Goal: Information Seeking & Learning: Learn about a topic

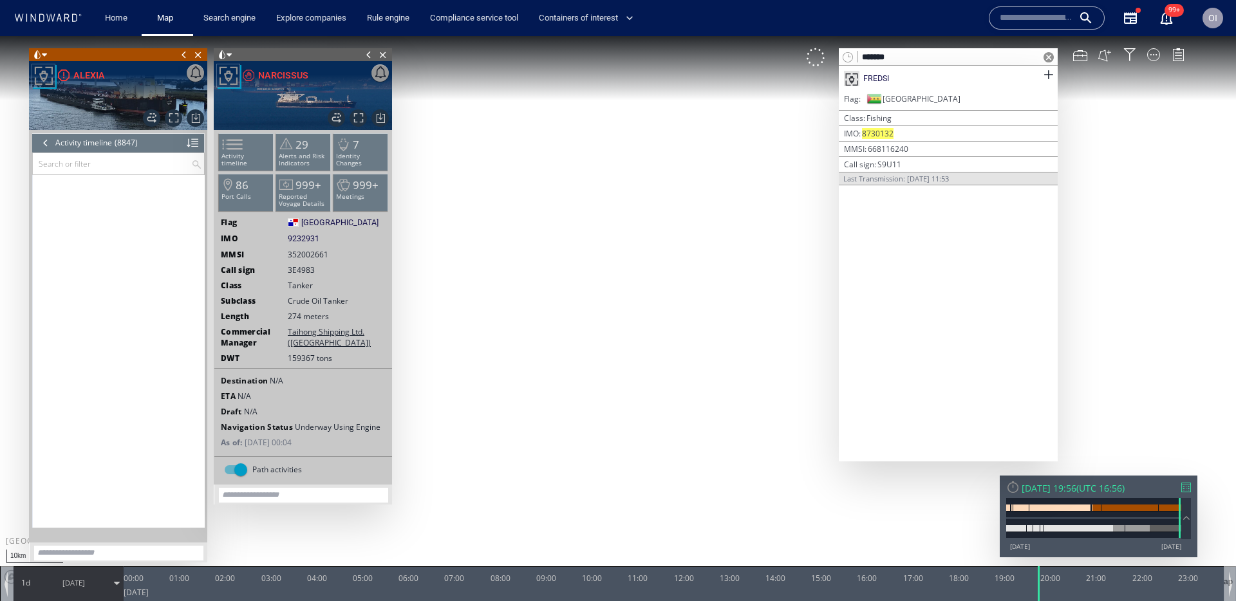
scroll to position [311231, 0]
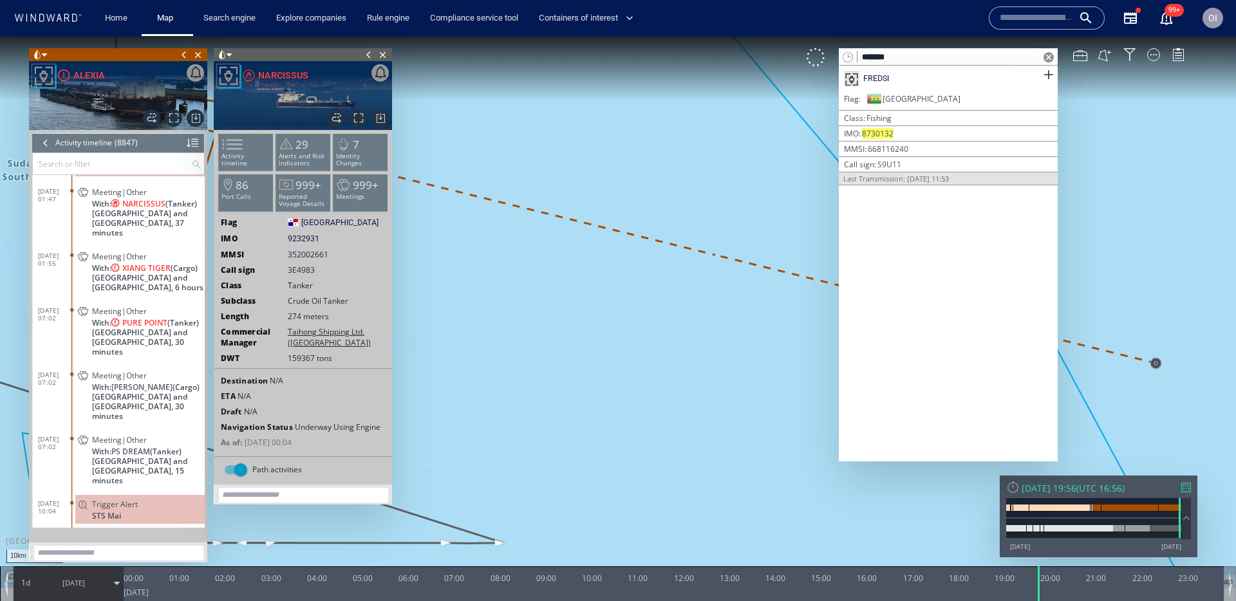
click at [947, 56] on input "*******" at bounding box center [949, 57] width 182 height 17
paste input "text"
type input "*******"
click at [1054, 75] on span at bounding box center [1049, 75] width 16 height 16
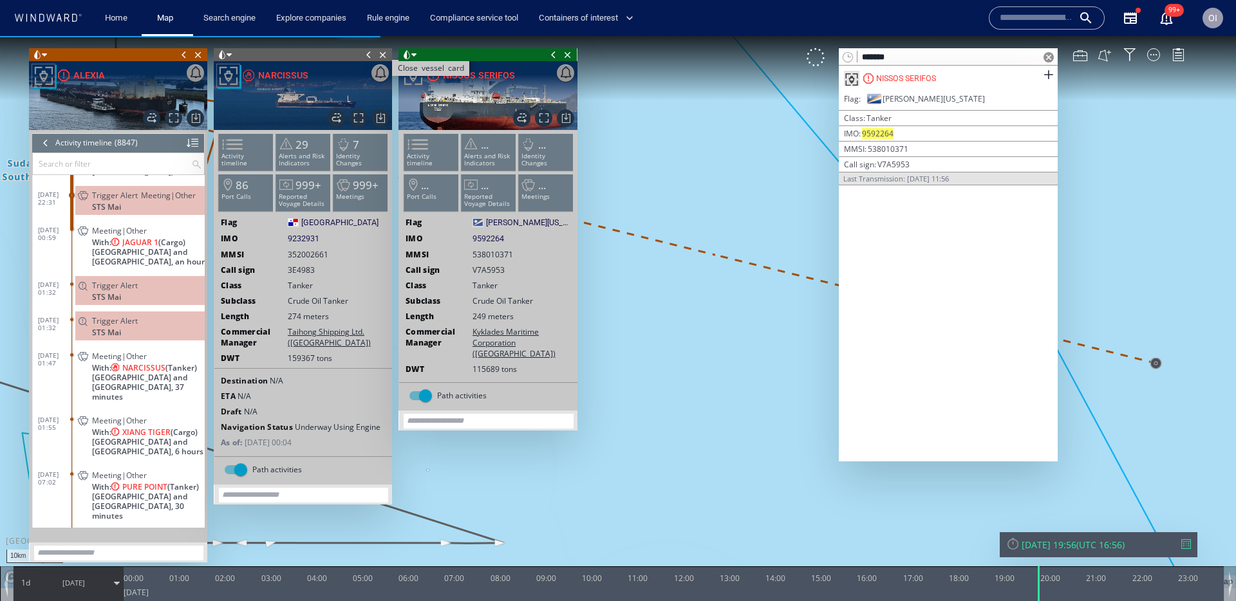
click at [386, 54] on span "Close vessel card" at bounding box center [383, 54] width 14 height 13
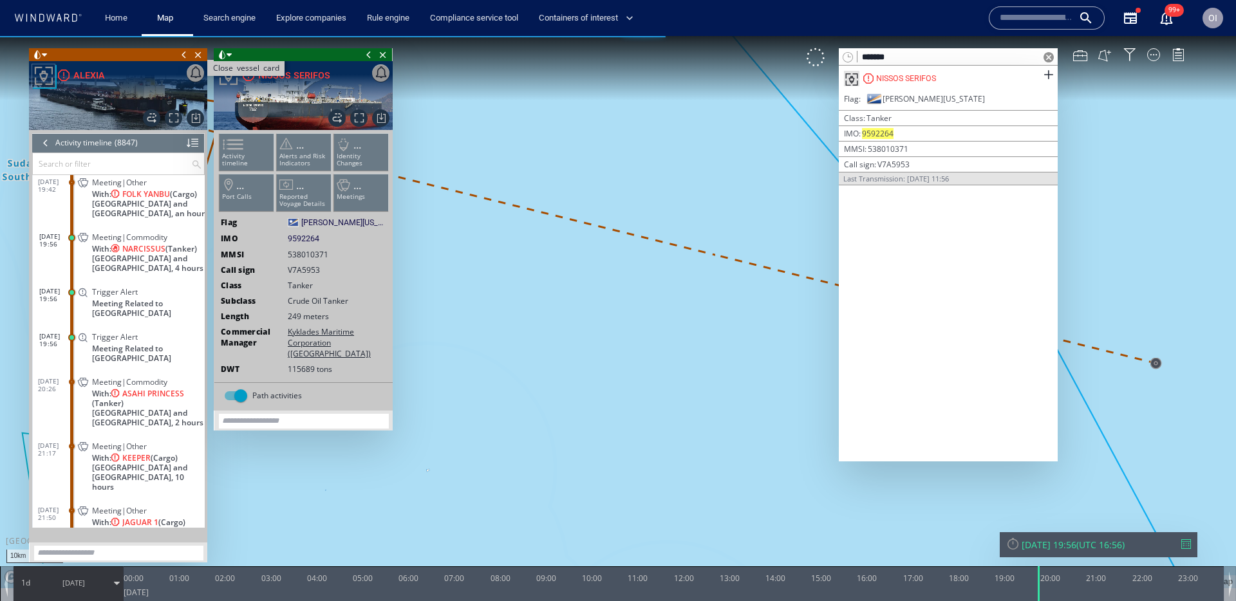
click at [203, 55] on span "Close vessel card" at bounding box center [198, 54] width 14 height 13
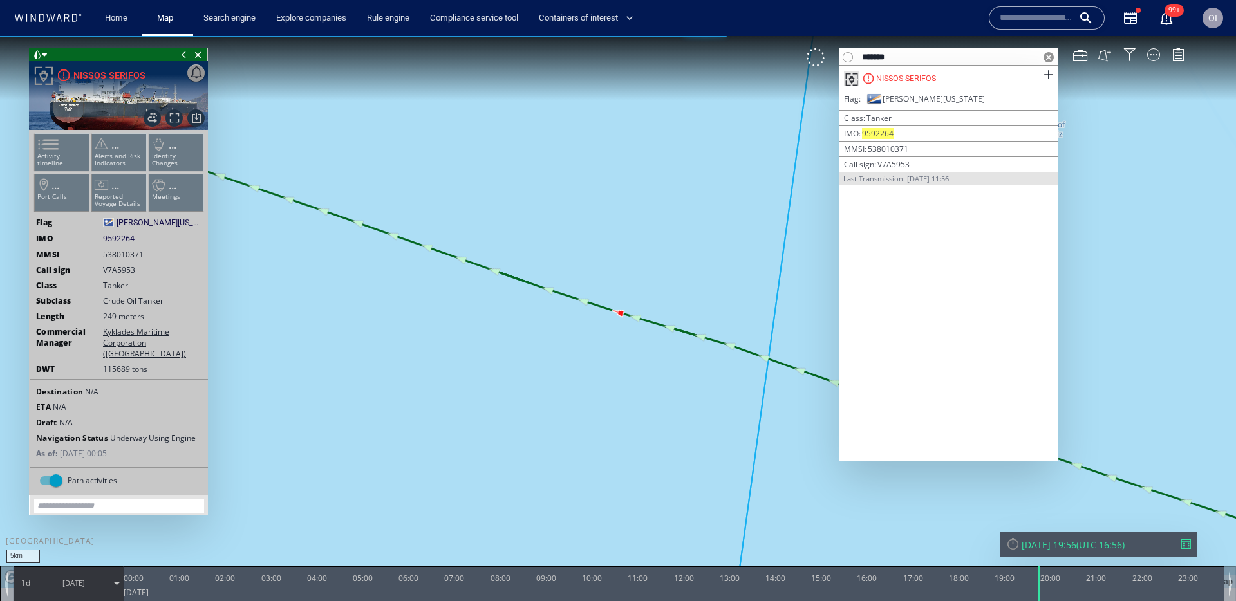
click at [47, 155] on ul "Activity timeline ... Alerts and Risk Indicators ... Identity Changes ... Port …" at bounding box center [119, 175] width 173 height 91
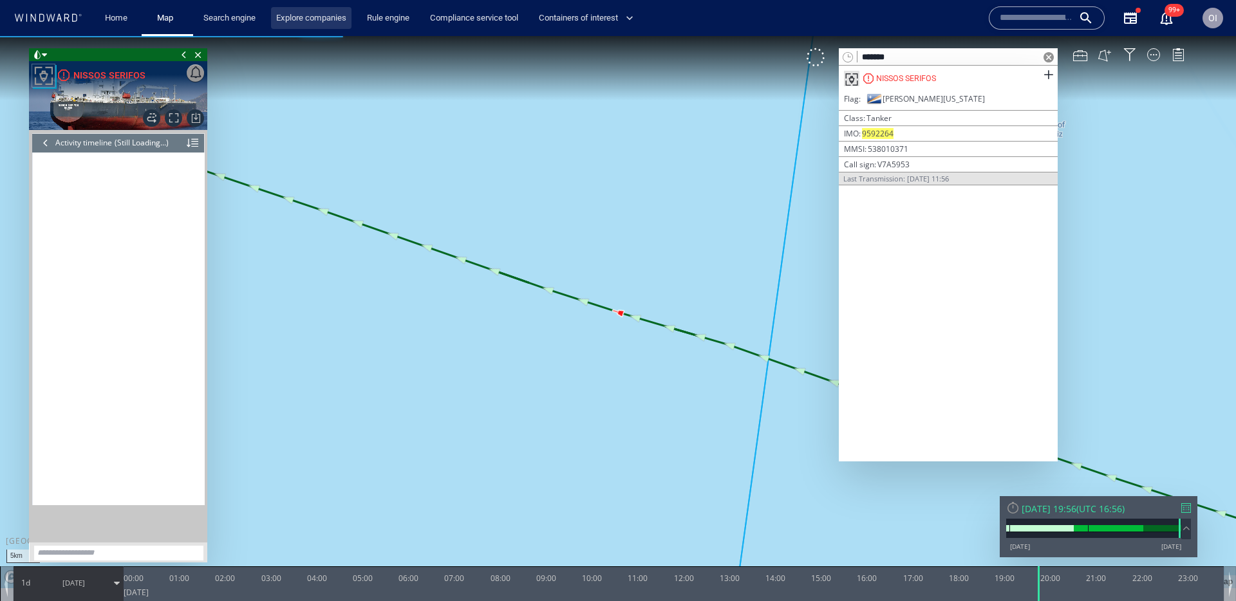
scroll to position [13530, 0]
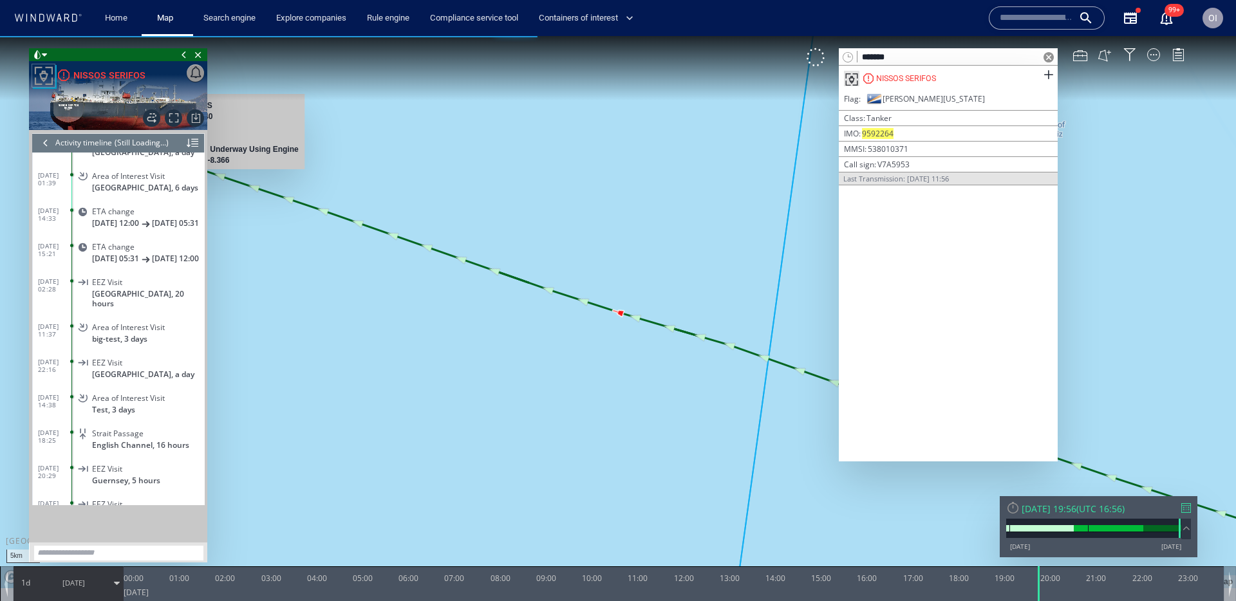
click at [50, 138] on div at bounding box center [46, 142] width 14 height 19
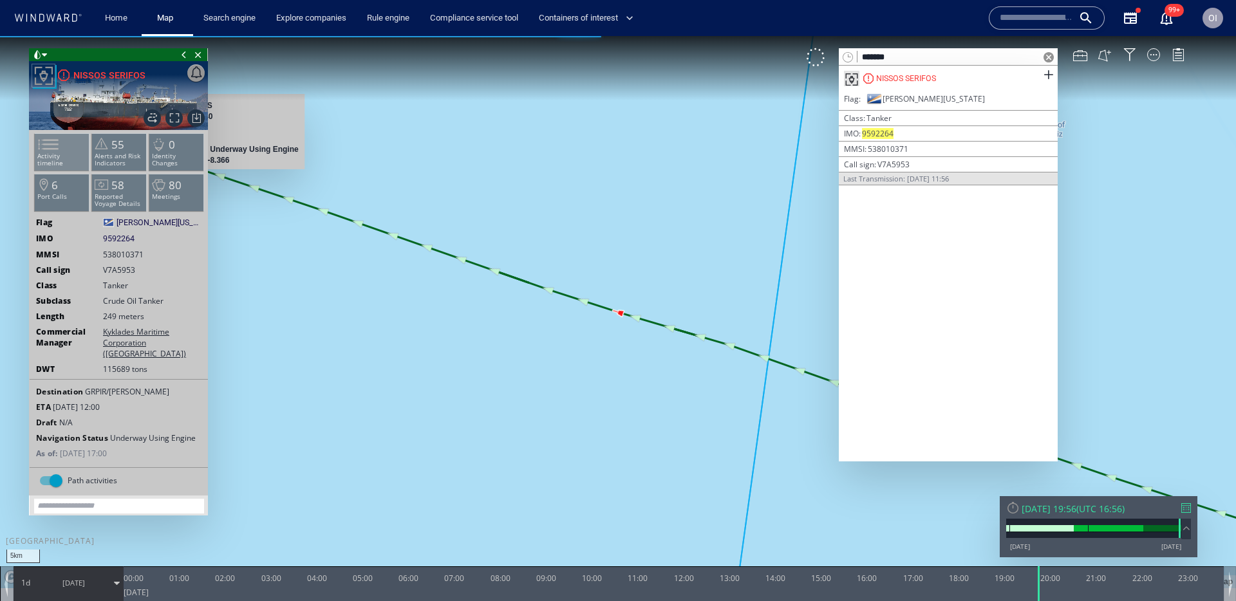
click at [49, 140] on span at bounding box center [40, 144] width 19 height 19
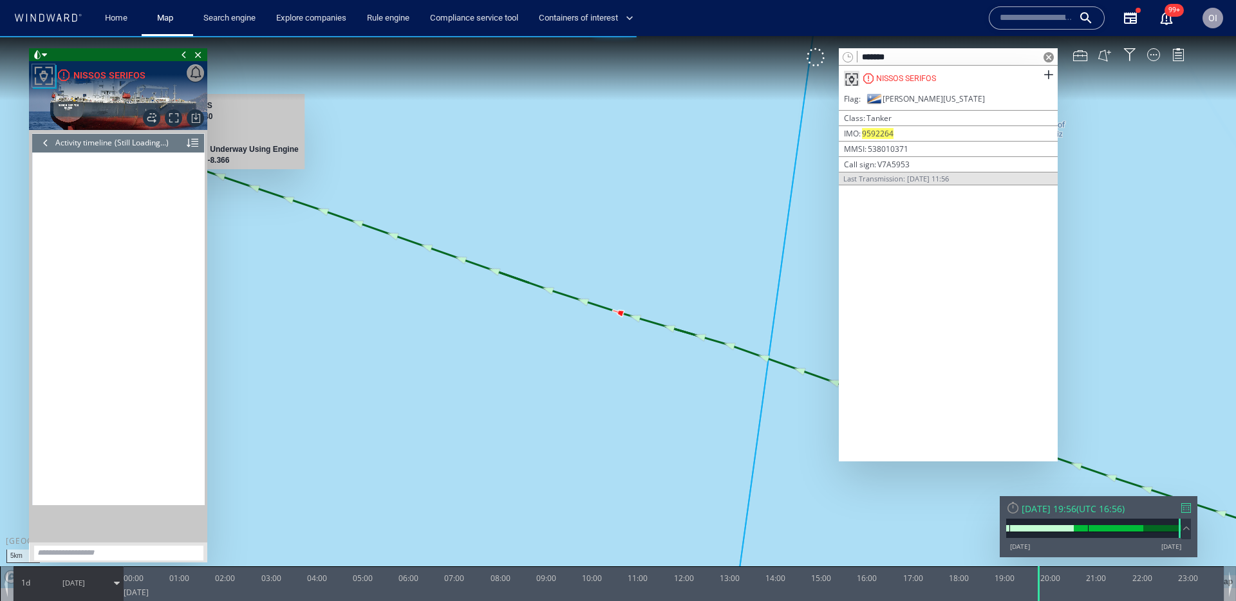
scroll to position [13530, 0]
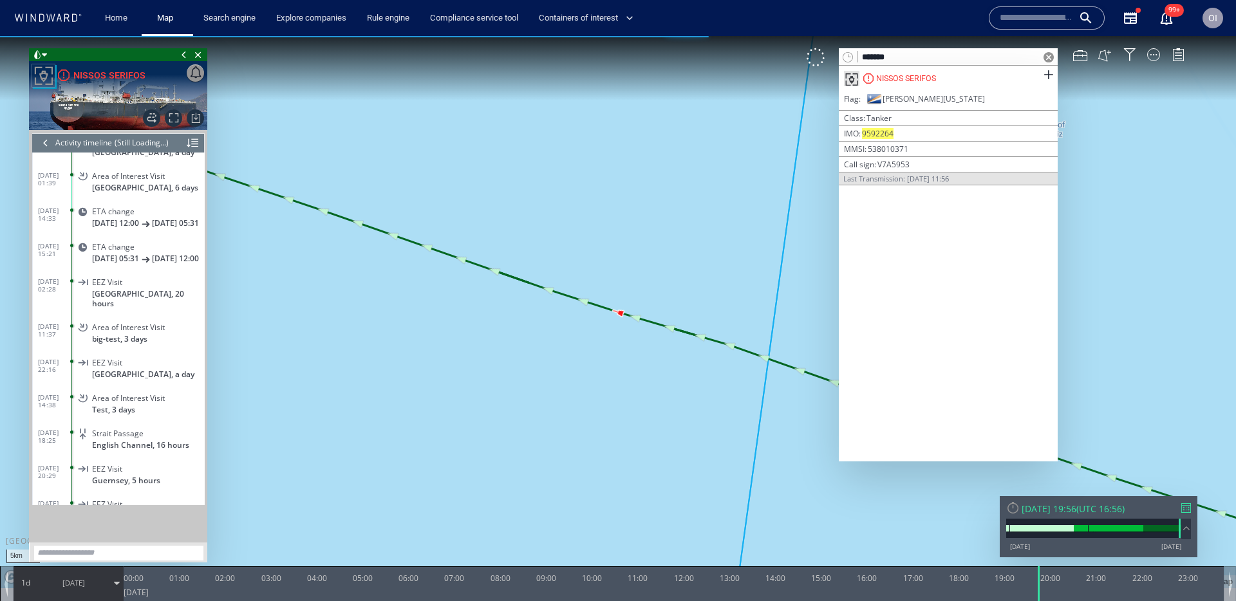
click at [1048, 52] on span at bounding box center [1049, 57] width 10 height 10
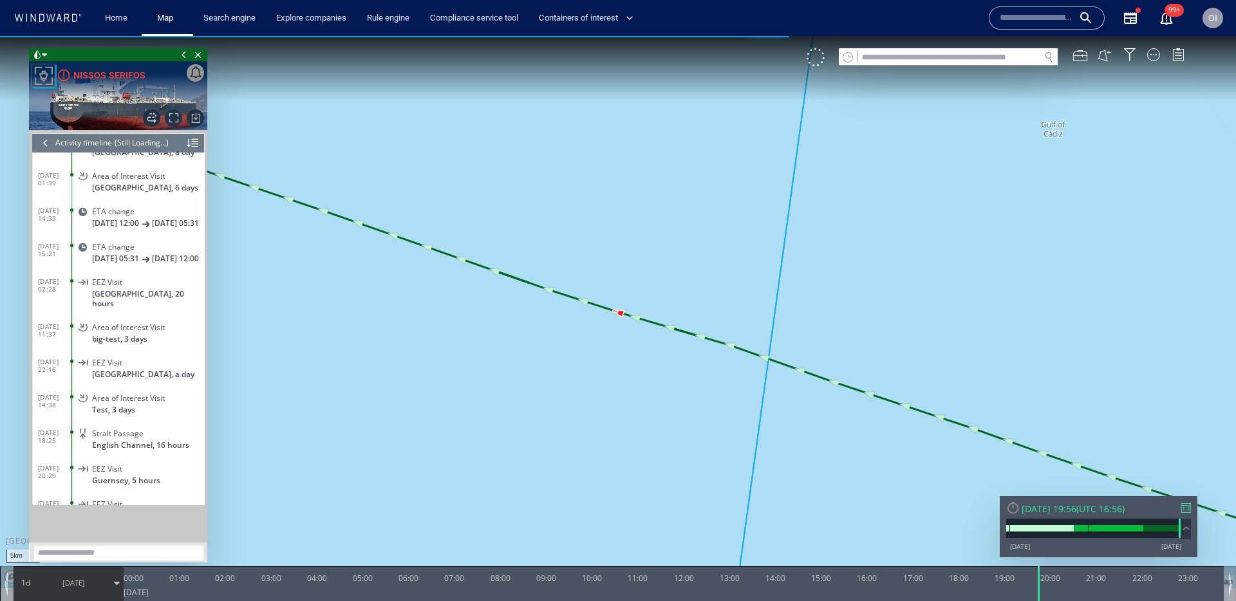
click at [1187, 507] on div at bounding box center [1187, 509] width 10 height 10
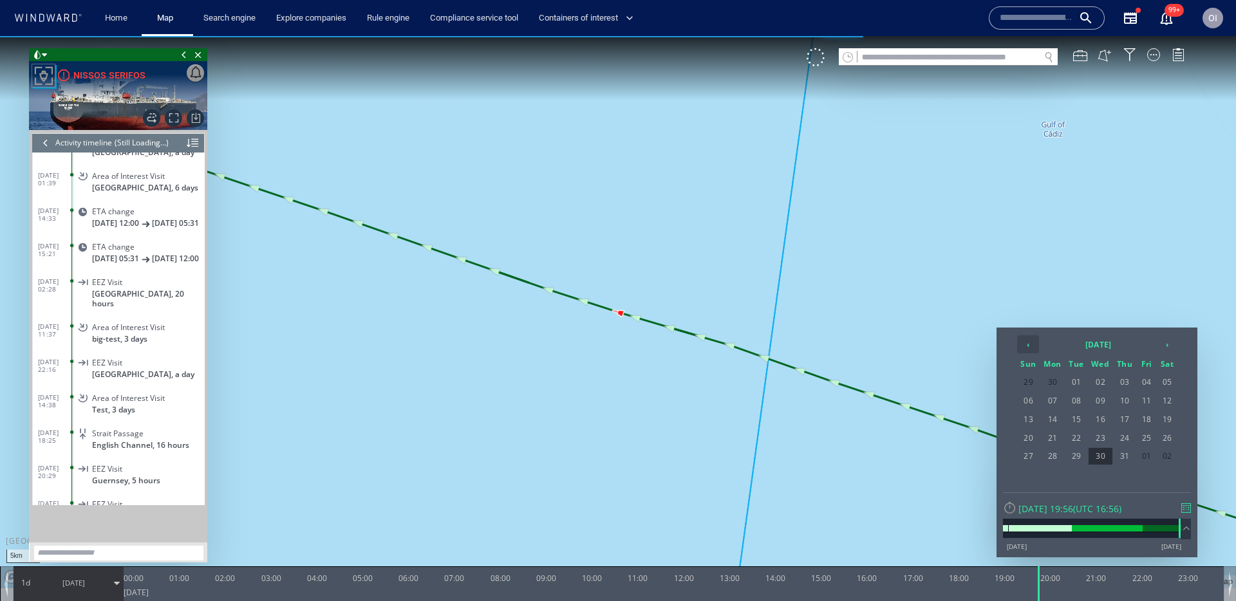
click at [1027, 345] on th "‹" at bounding box center [1028, 345] width 22 height 18
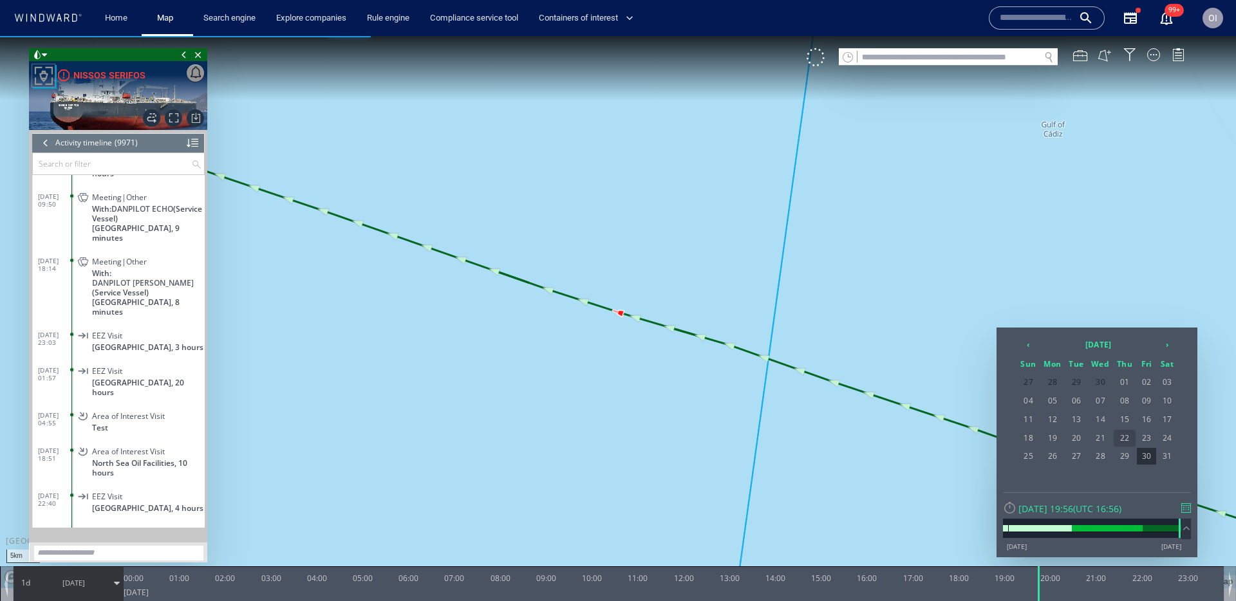
click at [1128, 437] on span "22" at bounding box center [1125, 438] width 22 height 17
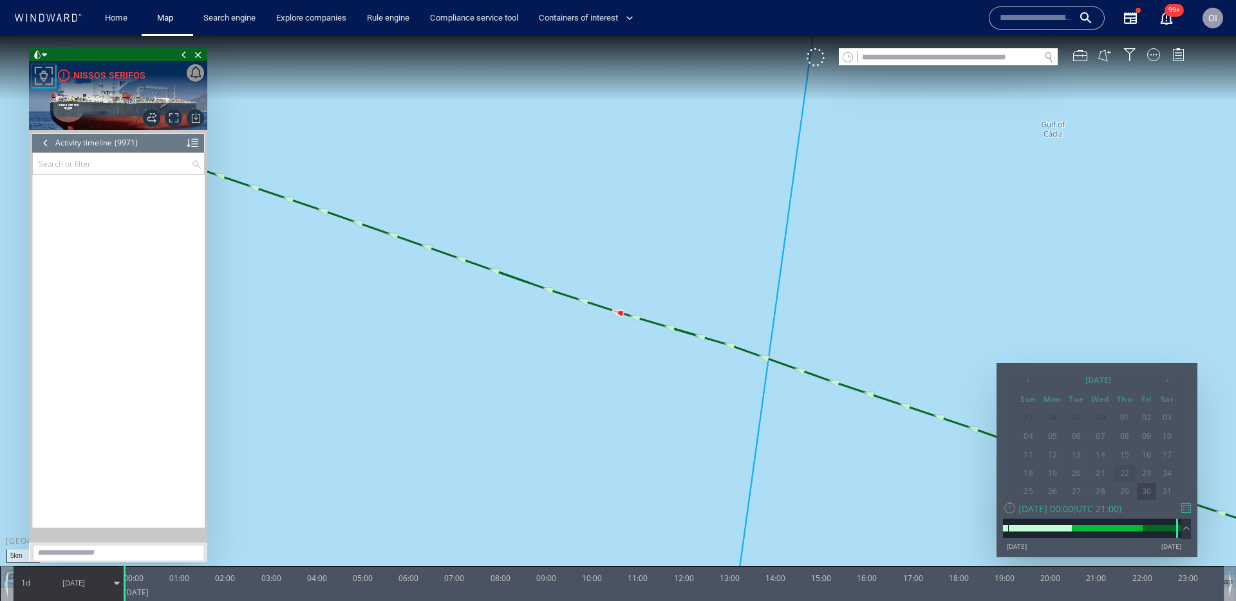
scroll to position [337814, 0]
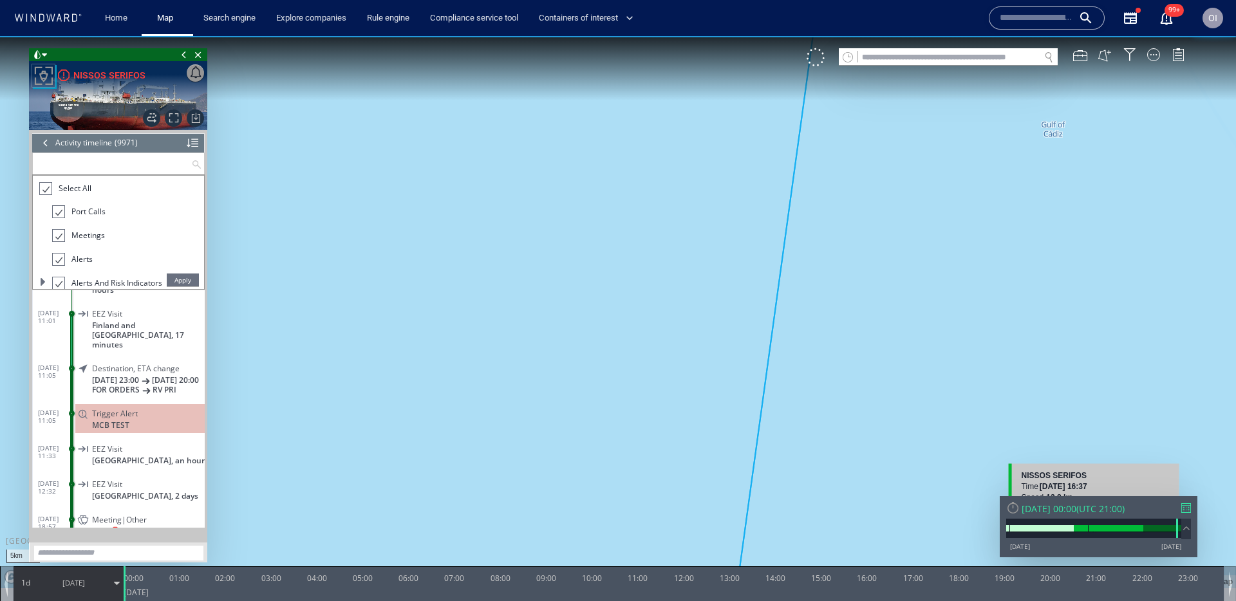
click at [104, 160] on input "text" at bounding box center [112, 163] width 158 height 21
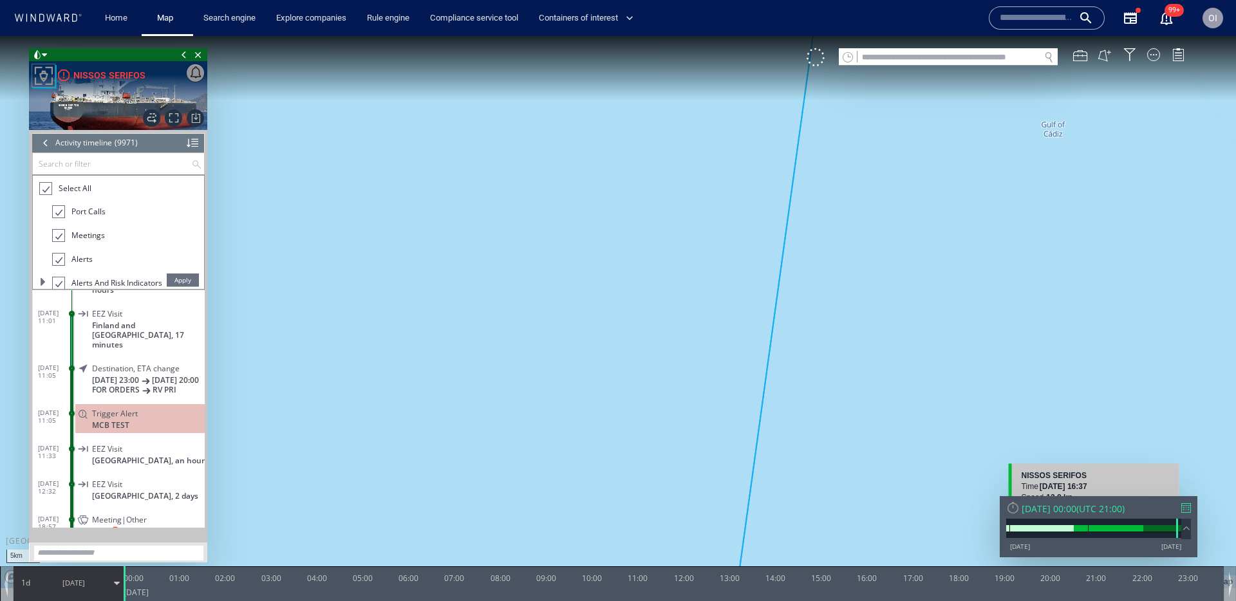
click at [47, 182] on div at bounding box center [45, 189] width 13 height 15
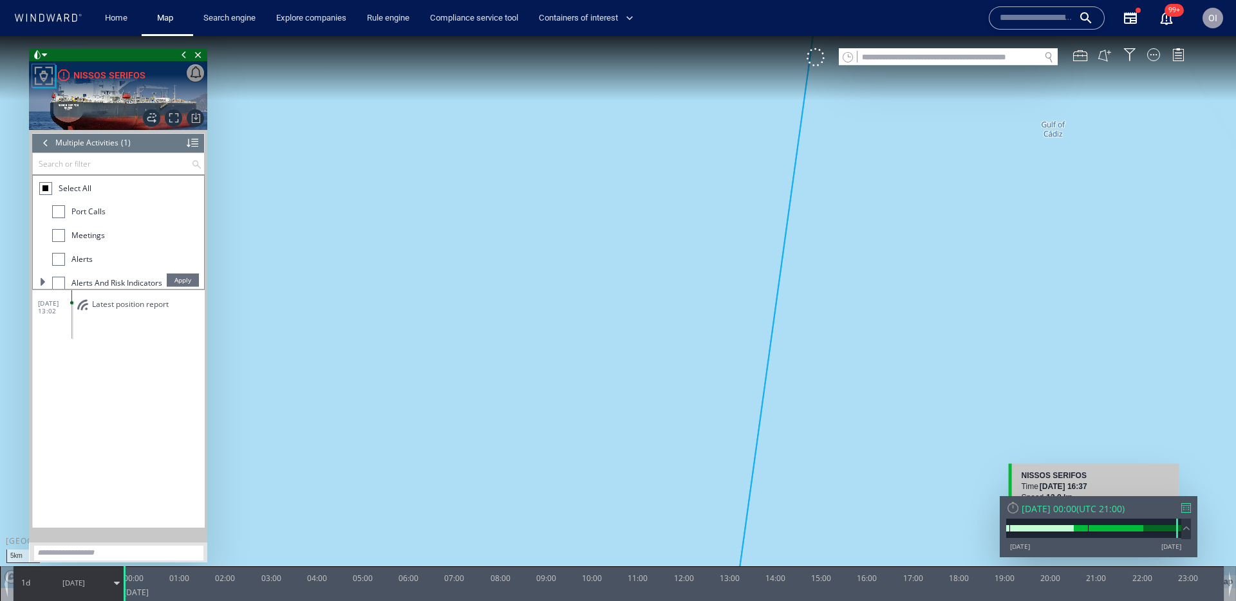
click at [62, 235] on div at bounding box center [58, 235] width 13 height 13
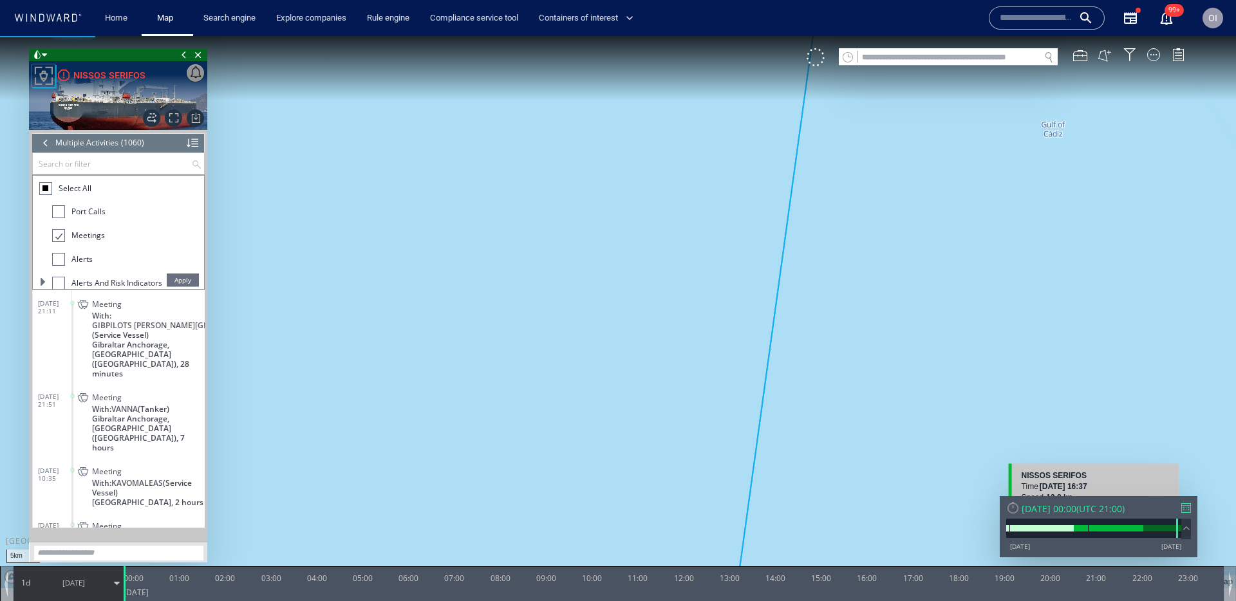
click at [162, 273] on li "Alerts" at bounding box center [128, 263] width 152 height 24
click at [183, 279] on span "Apply" at bounding box center [183, 280] width 32 height 13
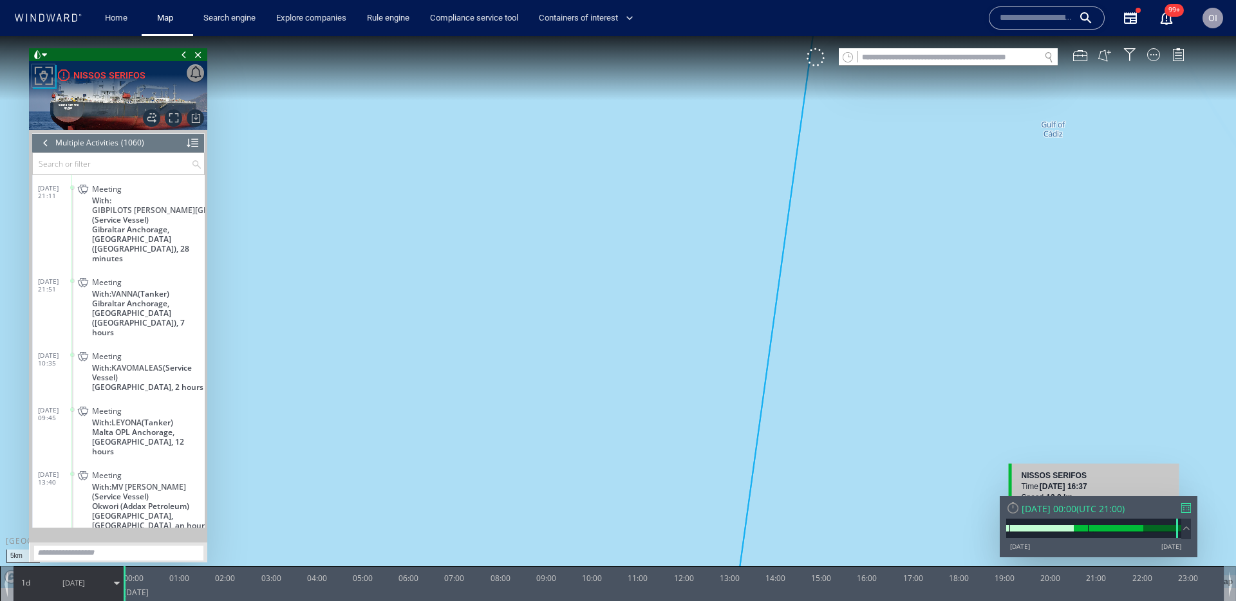
click at [1186, 506] on div at bounding box center [1187, 509] width 10 height 10
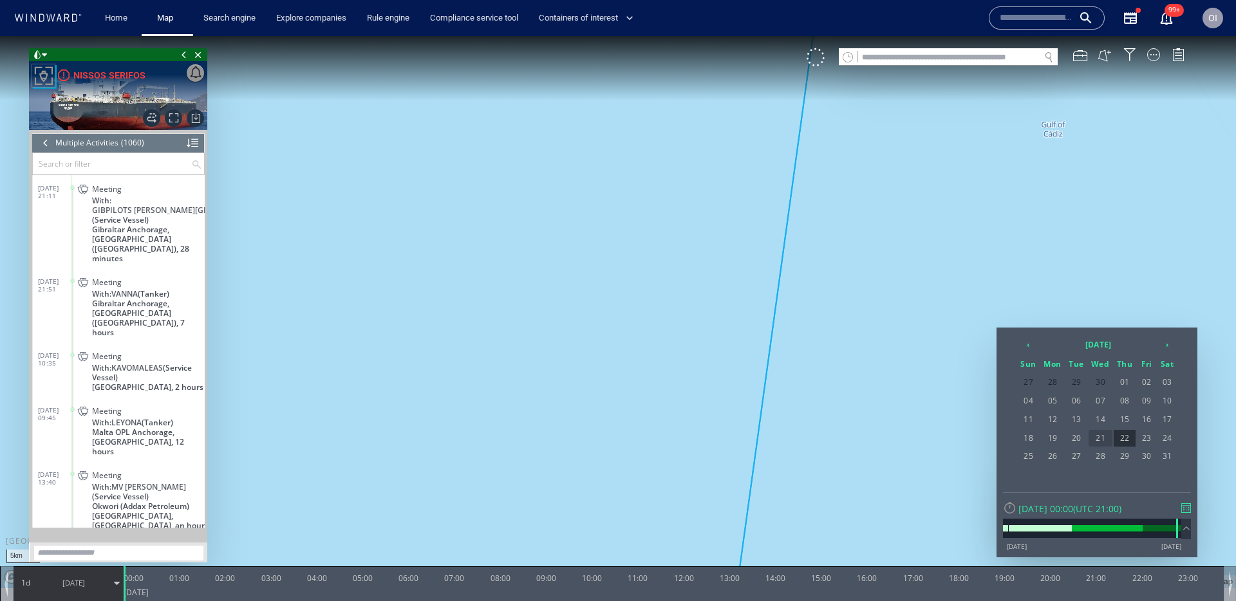
click at [1109, 439] on span "21" at bounding box center [1101, 438] width 24 height 17
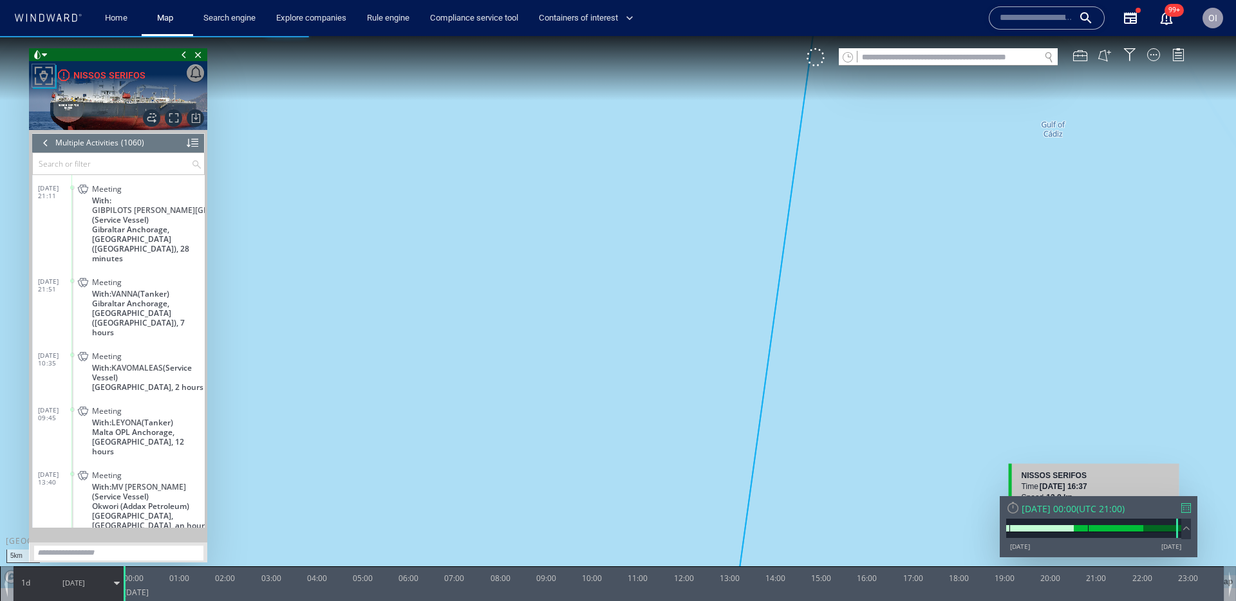
click at [1196, 518] on div "[DATE] 00:00 ( UTC 21:00 ) [DATE] [DATE]" at bounding box center [1099, 526] width 198 height 61
click at [1194, 514] on div "[DATE] 00:00 ( UTC 21:00 ) [DATE] [DATE]" at bounding box center [1099, 526] width 198 height 61
click at [1191, 511] on div "[DATE] 00:00 ( UTC 21:00 ) [DATE] [DATE]" at bounding box center [1099, 526] width 198 height 61
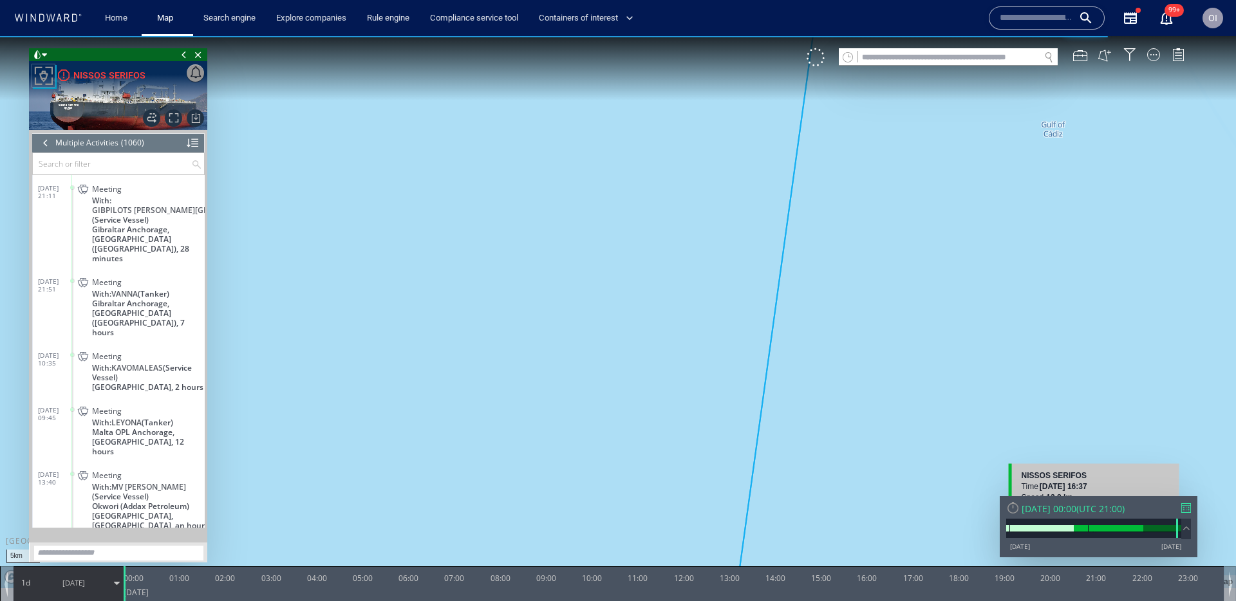
click at [1191, 510] on div at bounding box center [1187, 509] width 10 height 10
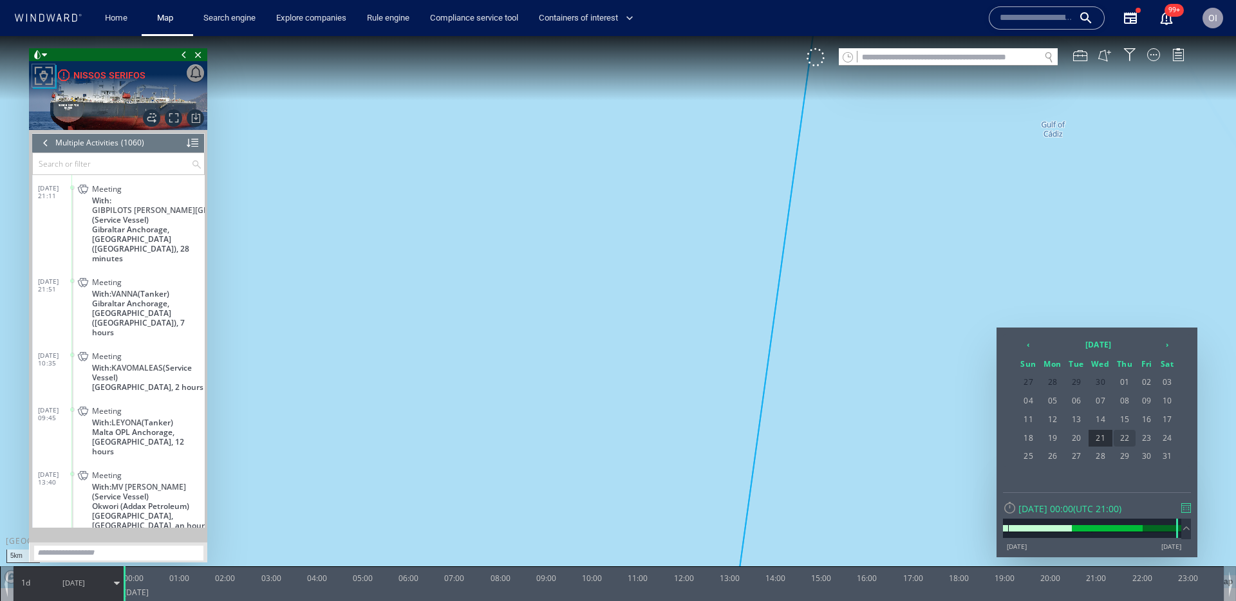
click at [1129, 439] on span "22" at bounding box center [1125, 438] width 22 height 17
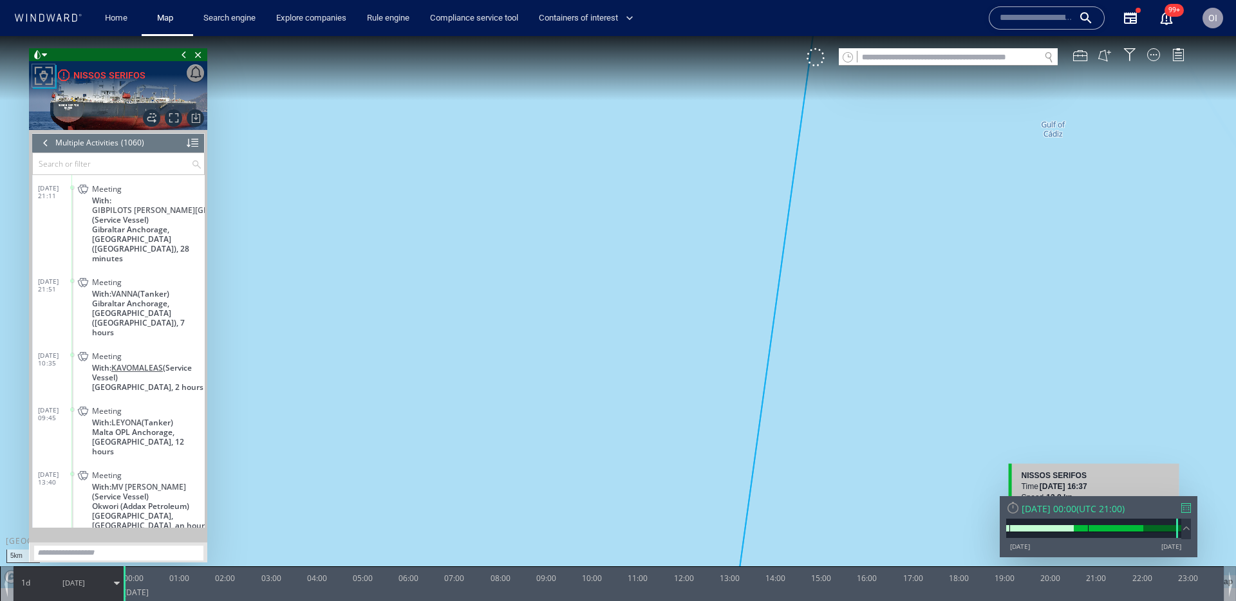
scroll to position [80, 0]
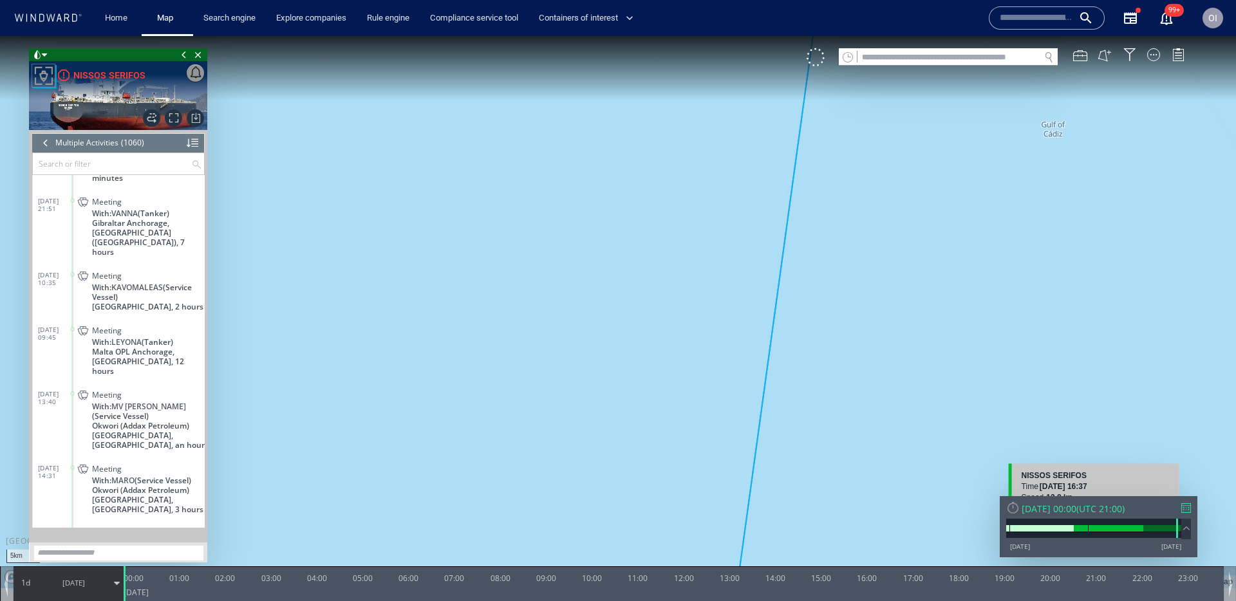
click at [1186, 506] on div at bounding box center [1187, 509] width 10 height 10
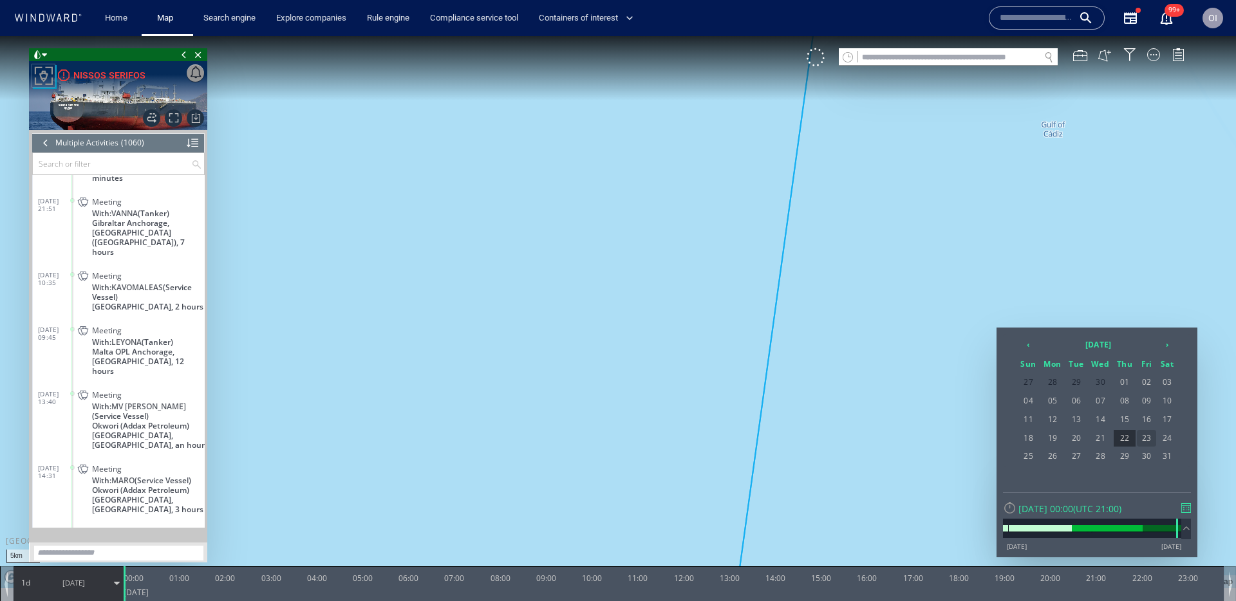
click at [1146, 439] on span "23" at bounding box center [1146, 438] width 19 height 17
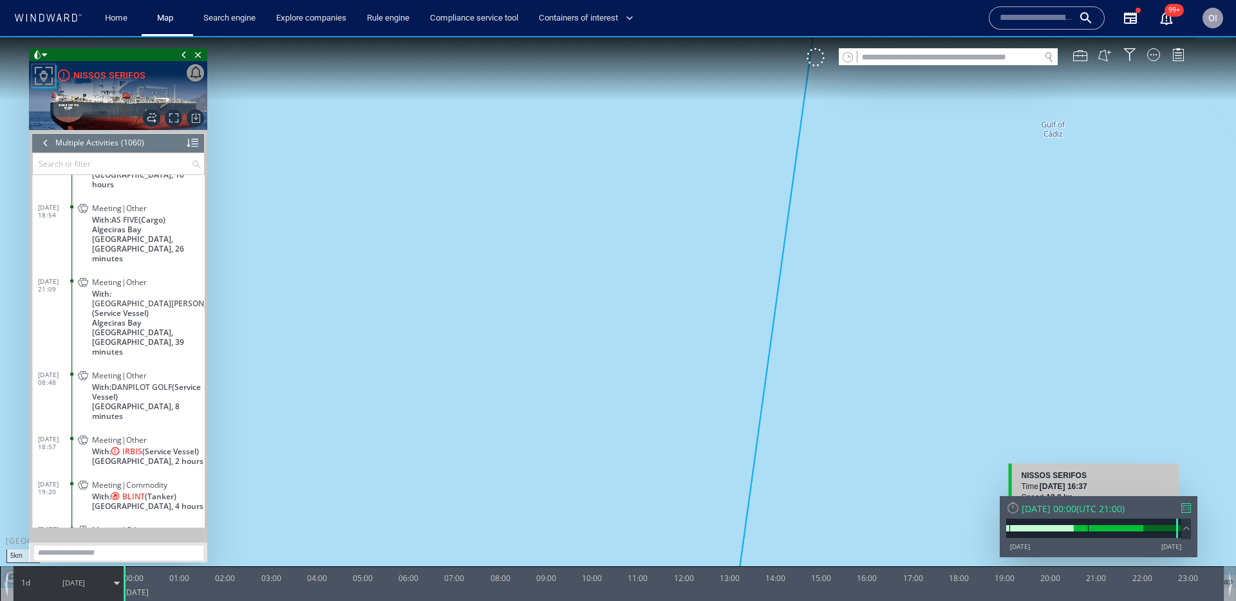
scroll to position [34713, 0]
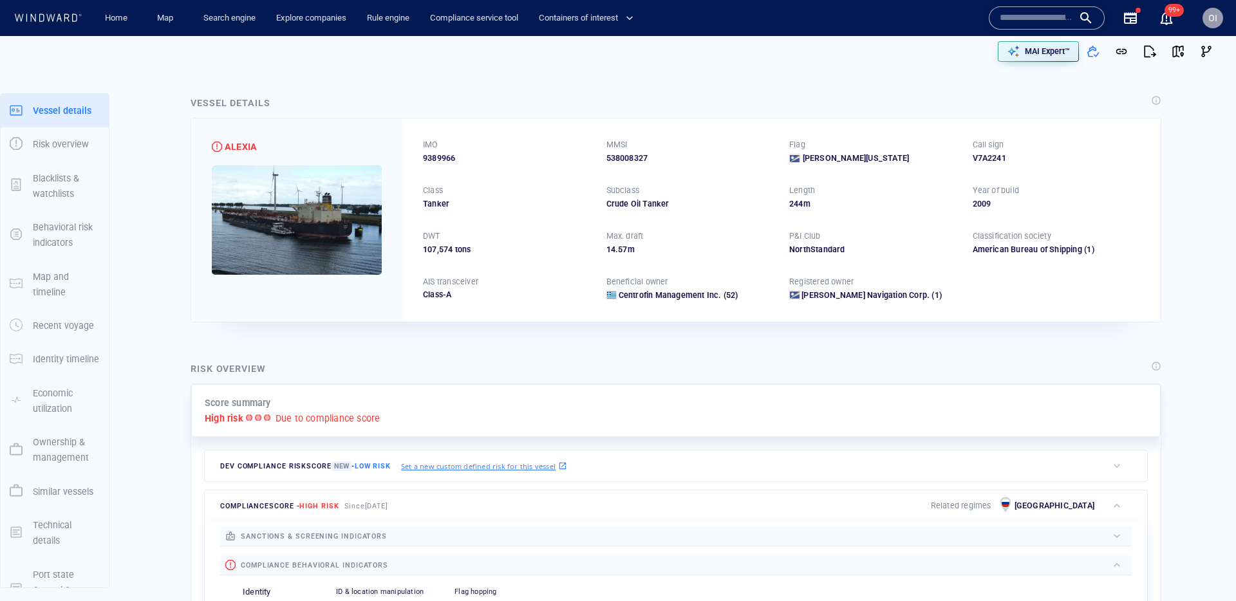
click at [1016, 23] on input "text" at bounding box center [1036, 17] width 73 height 19
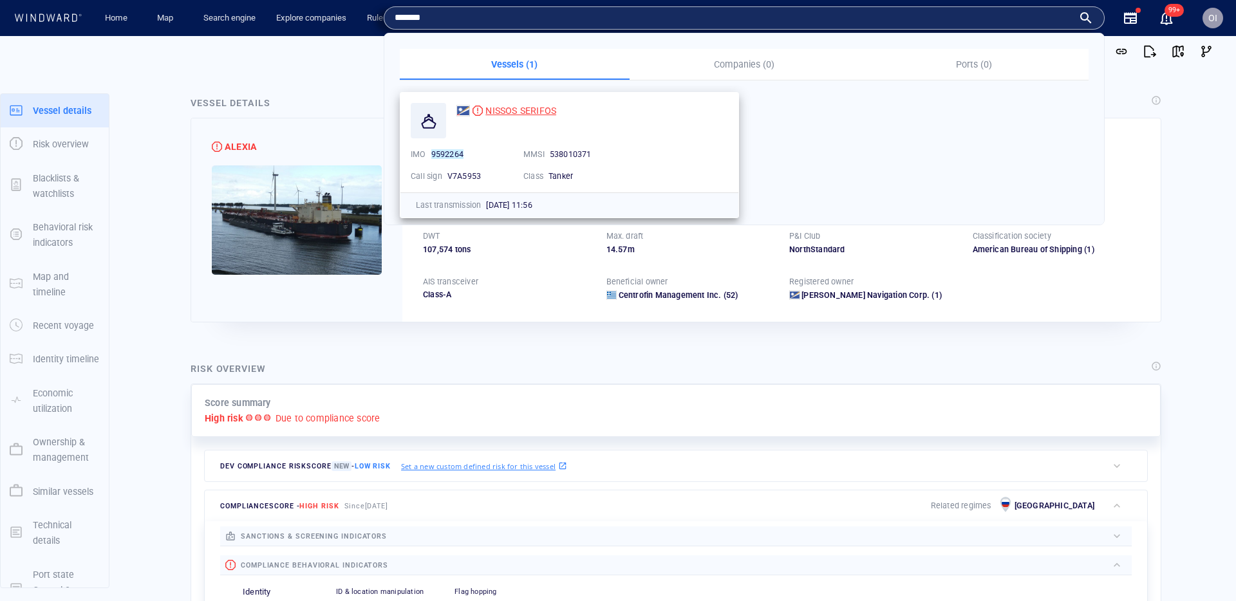
type input "*******"
click at [507, 106] on span "NISSOS SERIFOS" at bounding box center [521, 111] width 71 height 10
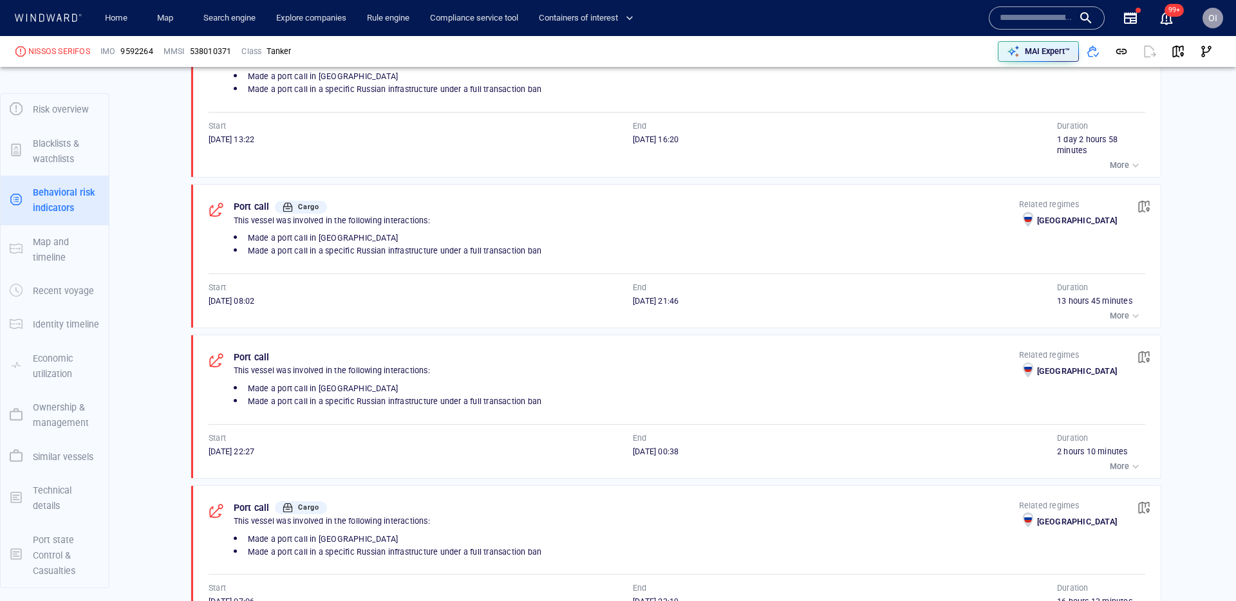
scroll to position [923, 0]
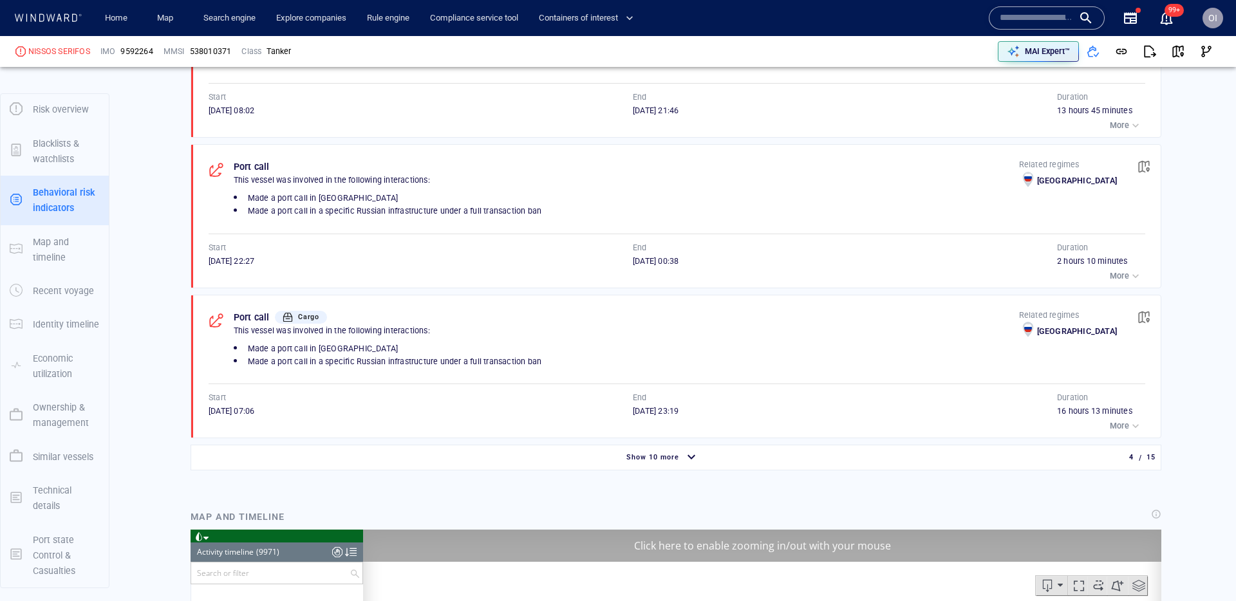
scroll to position [16965, 0]
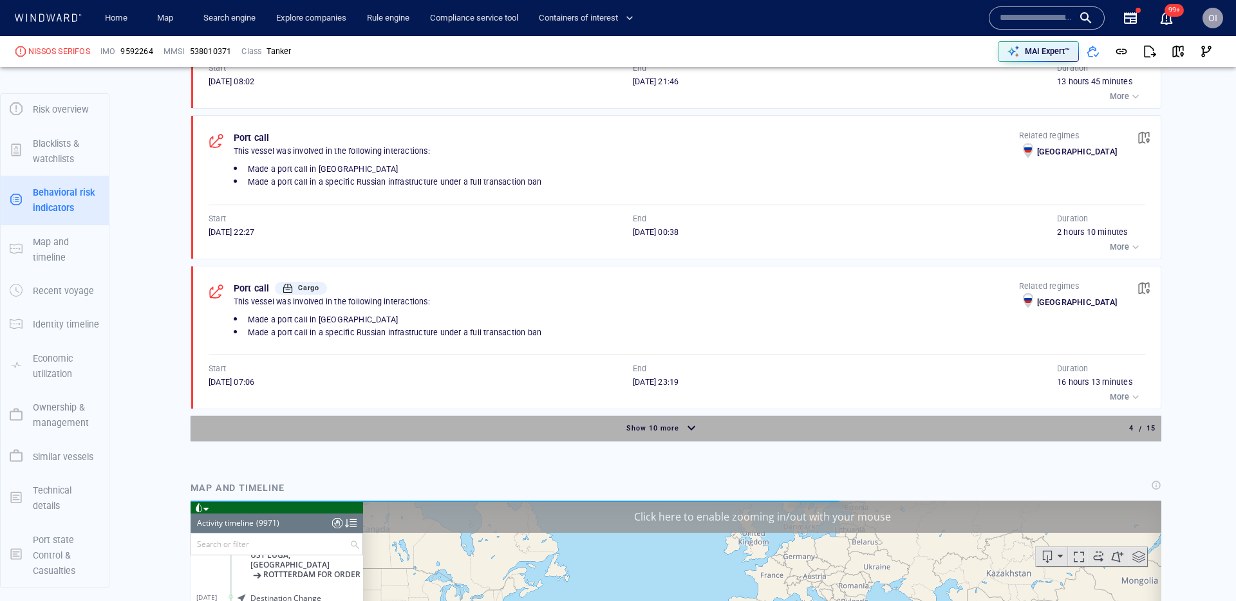
click at [656, 425] on span "Show 10 more" at bounding box center [653, 428] width 53 height 8
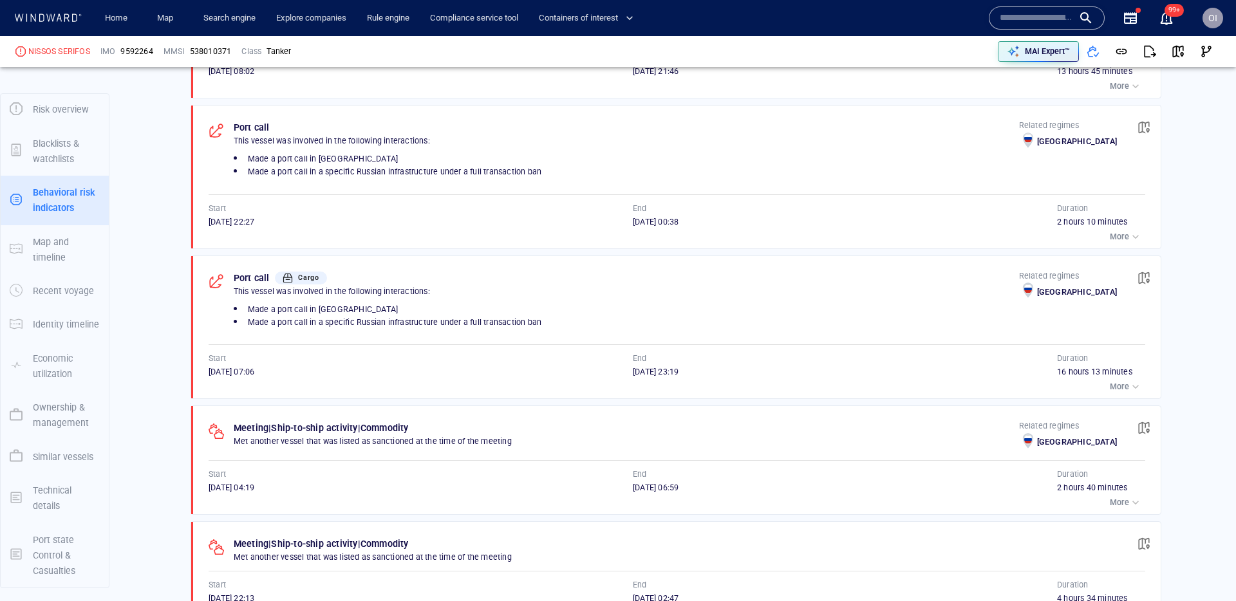
scroll to position [1384, 0]
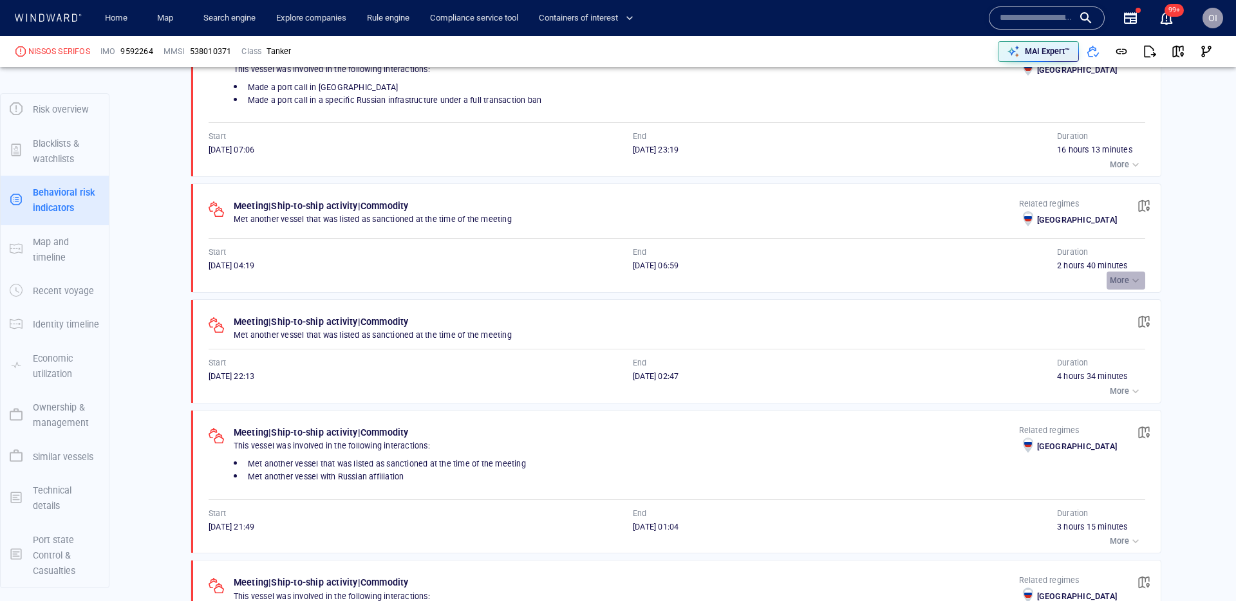
click at [1125, 281] on p "More" at bounding box center [1119, 281] width 19 height 12
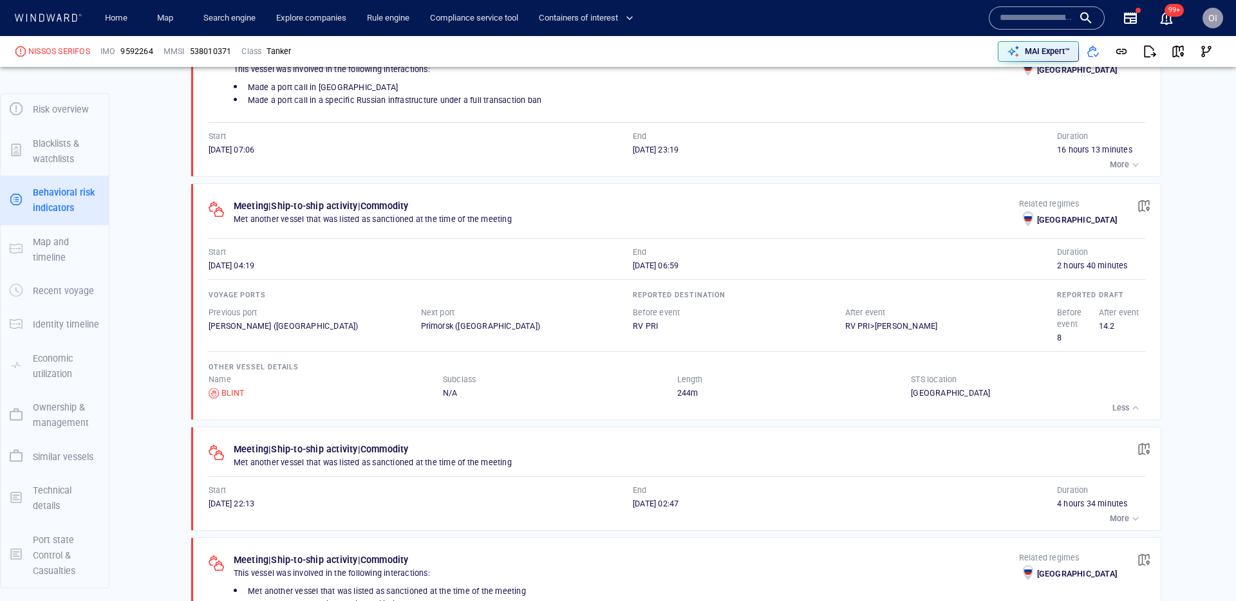
click at [1122, 403] on p "Less" at bounding box center [1121, 408] width 17 height 12
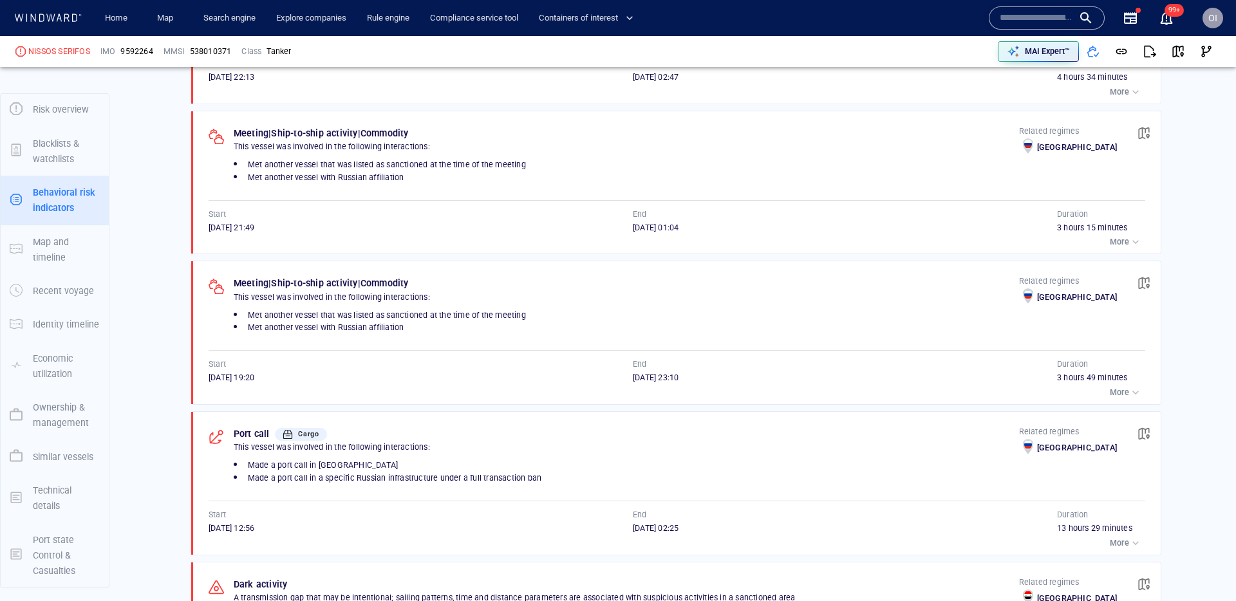
scroll to position [1701, 0]
